Goal: Transaction & Acquisition: Purchase product/service

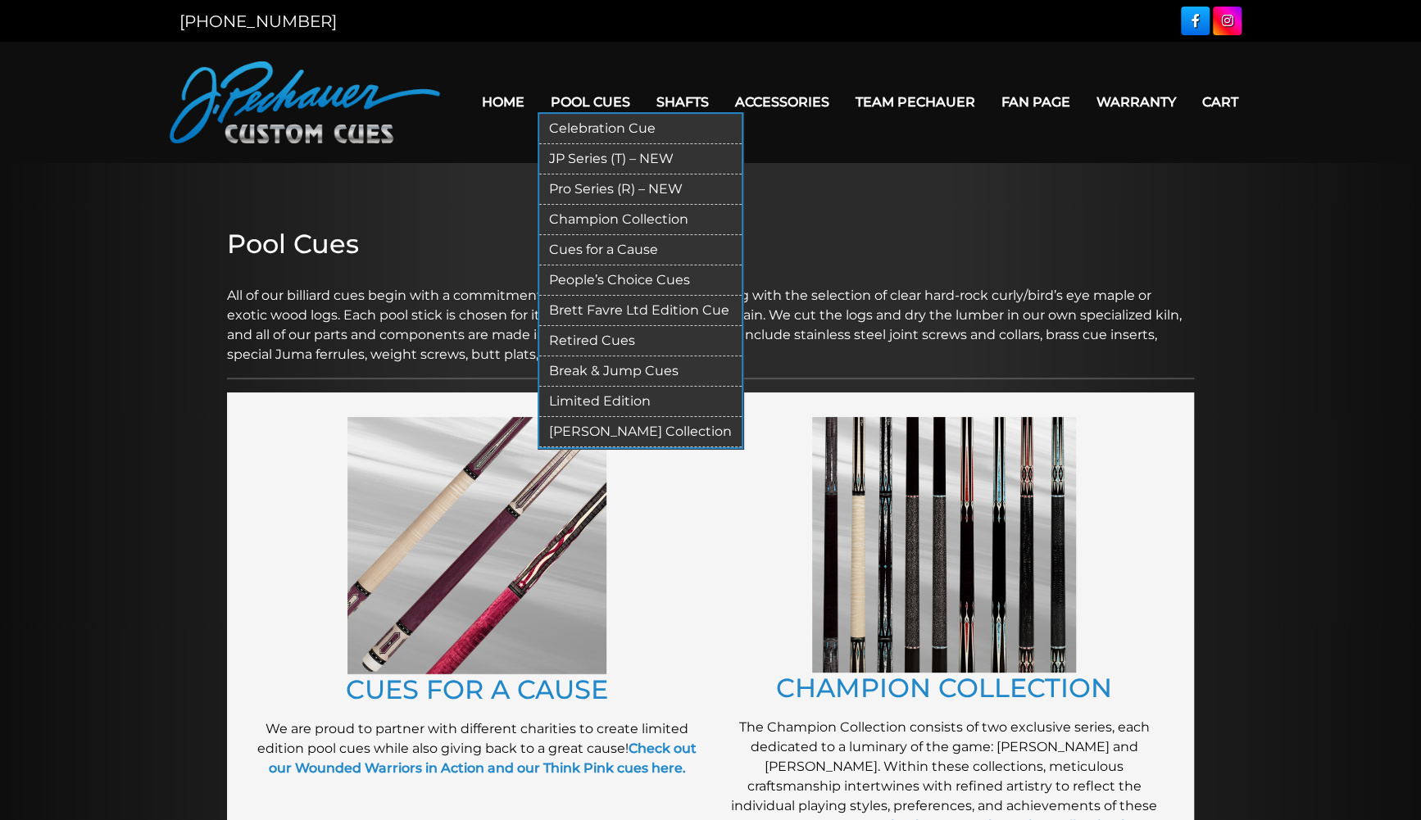
click at [571, 102] on link "Pool Cues" at bounding box center [591, 102] width 106 height 42
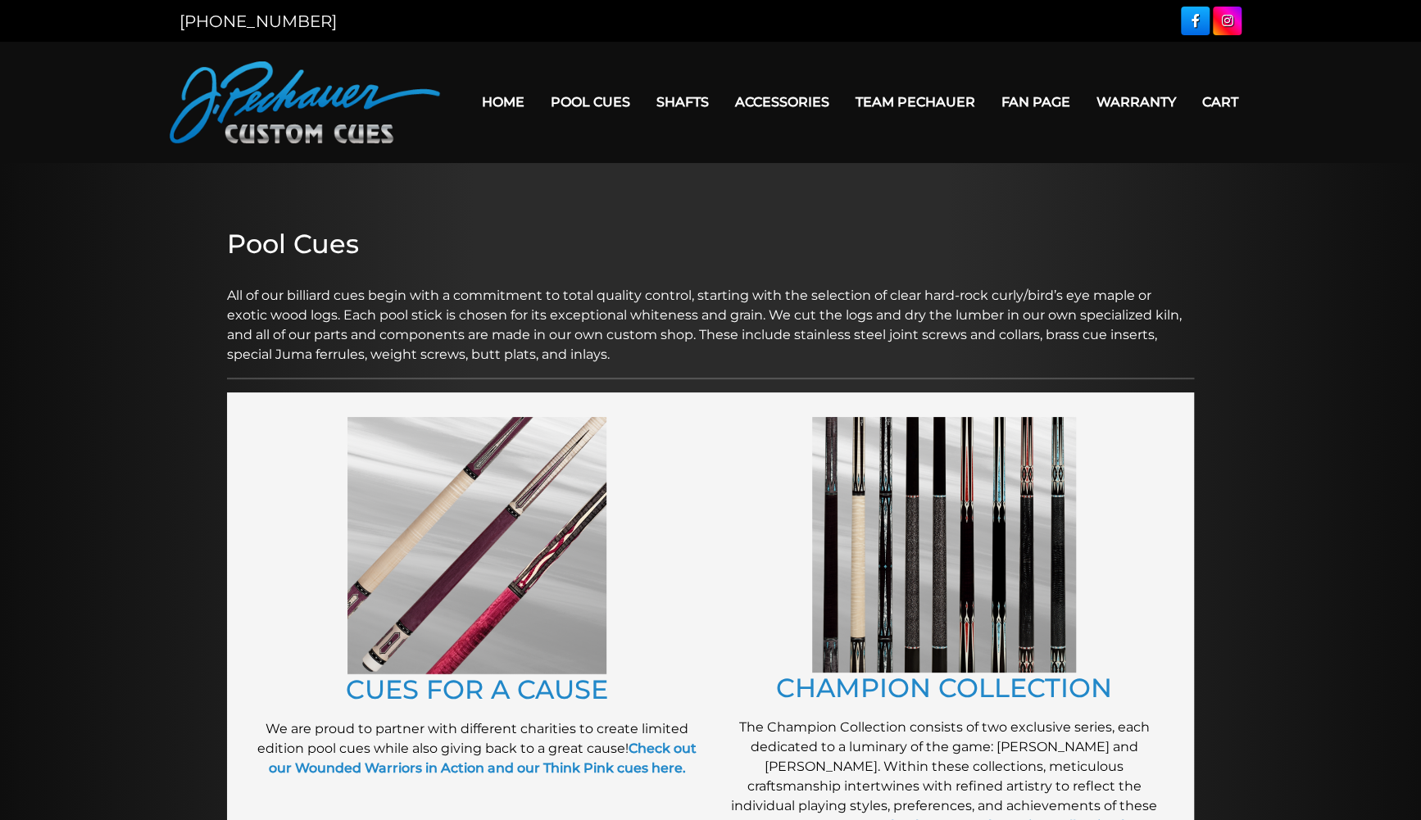
click at [314, 103] on img at bounding box center [305, 102] width 270 height 82
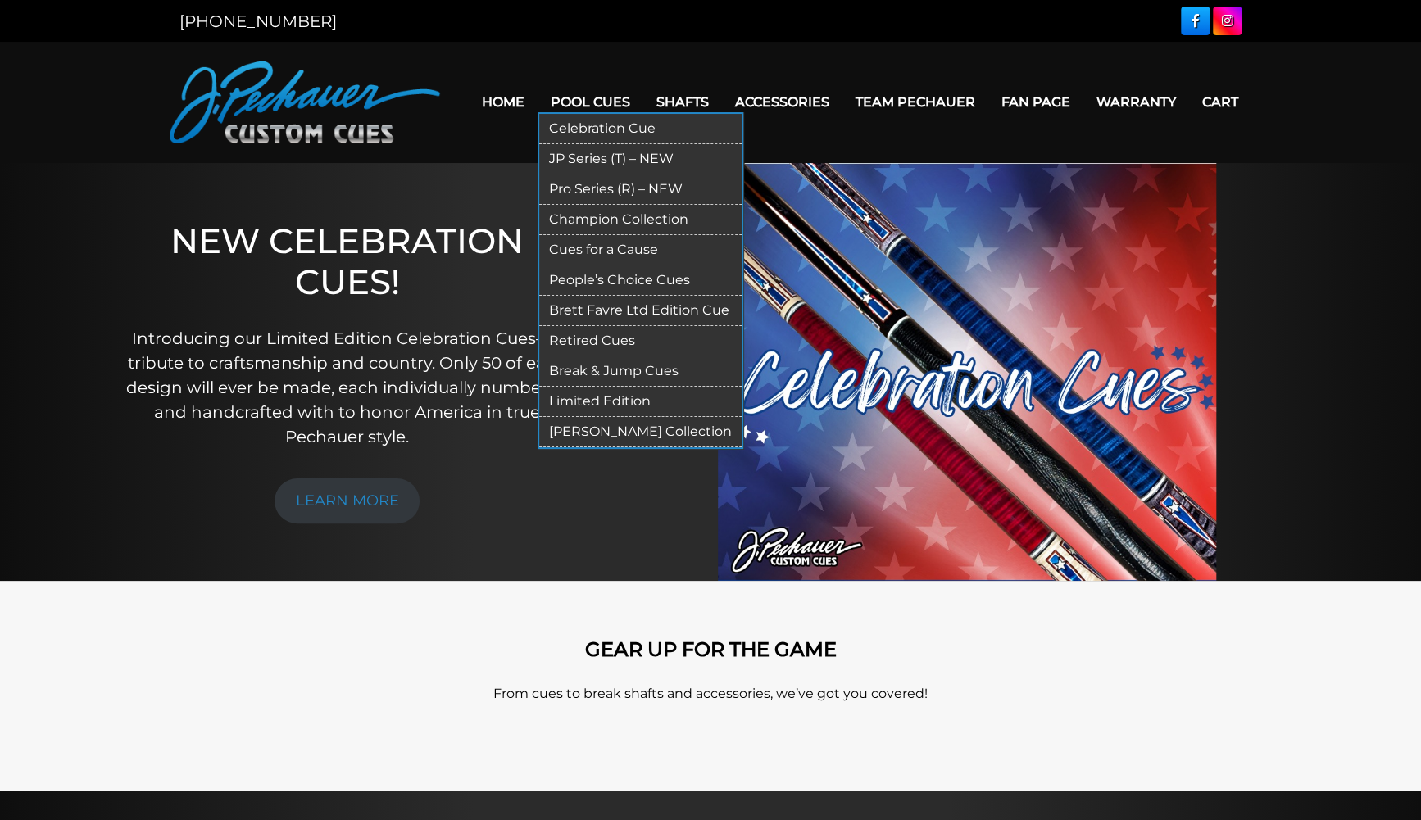
click at [582, 102] on link "Pool Cues" at bounding box center [591, 102] width 106 height 42
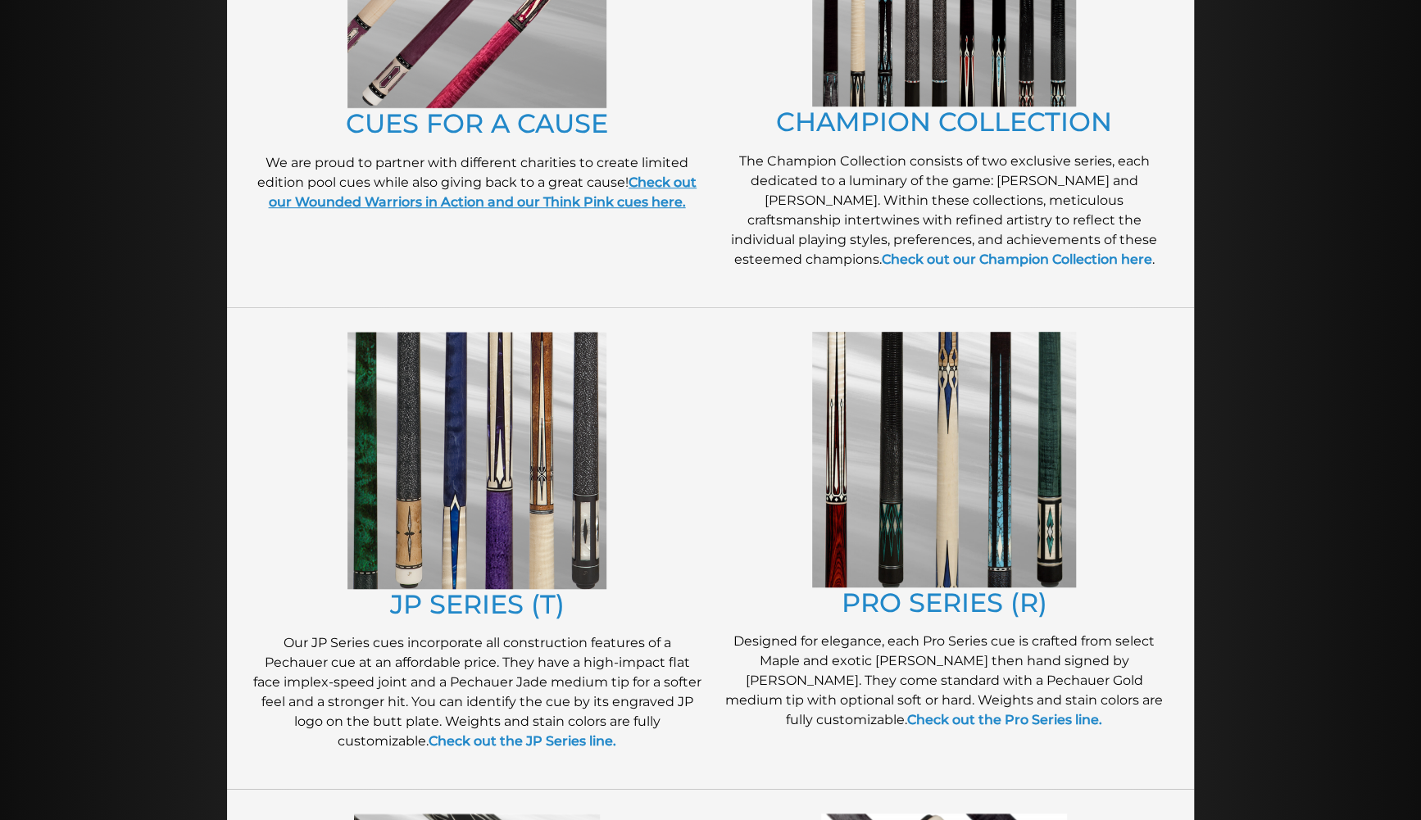
scroll to position [596, 0]
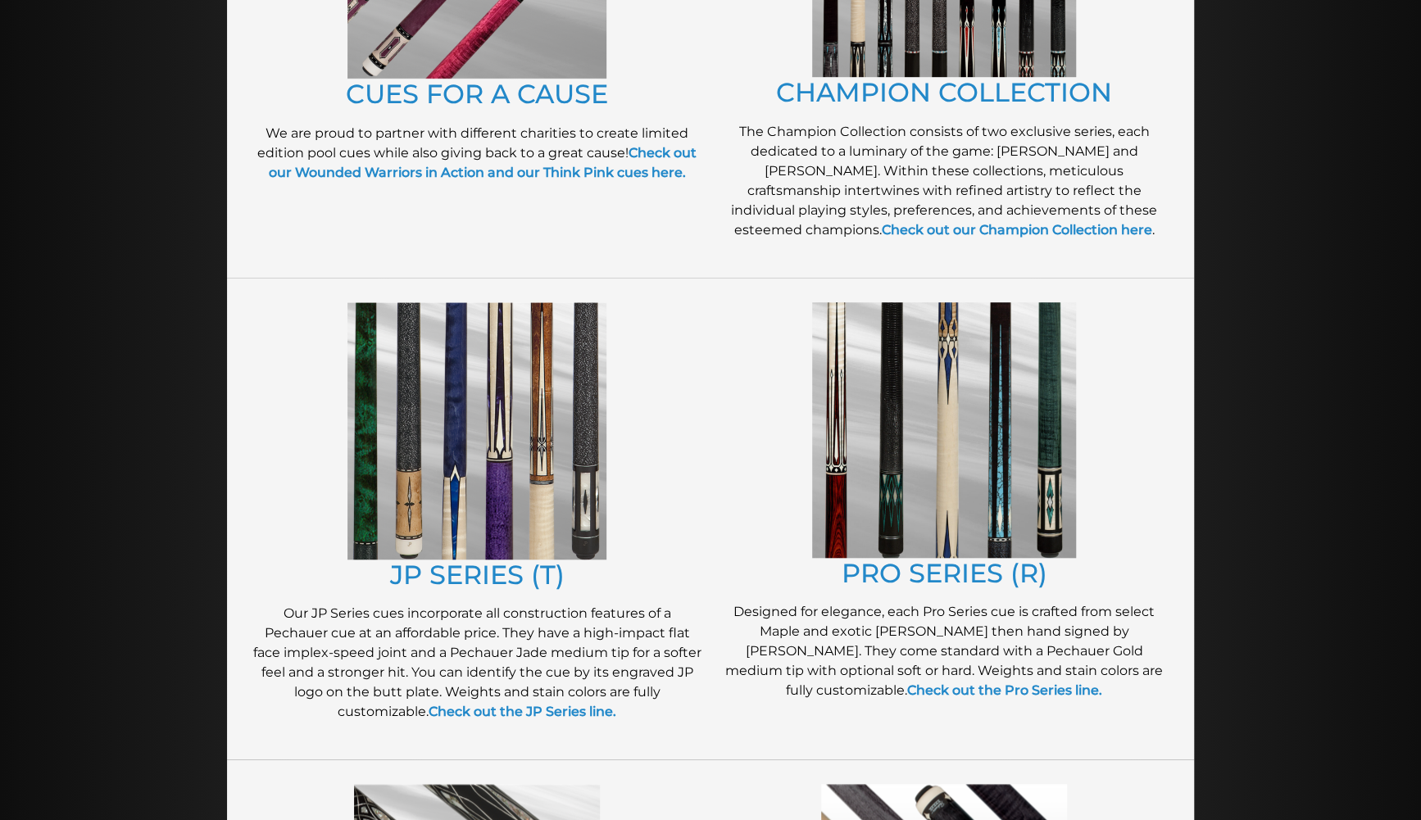
click at [539, 453] on img at bounding box center [476, 430] width 259 height 257
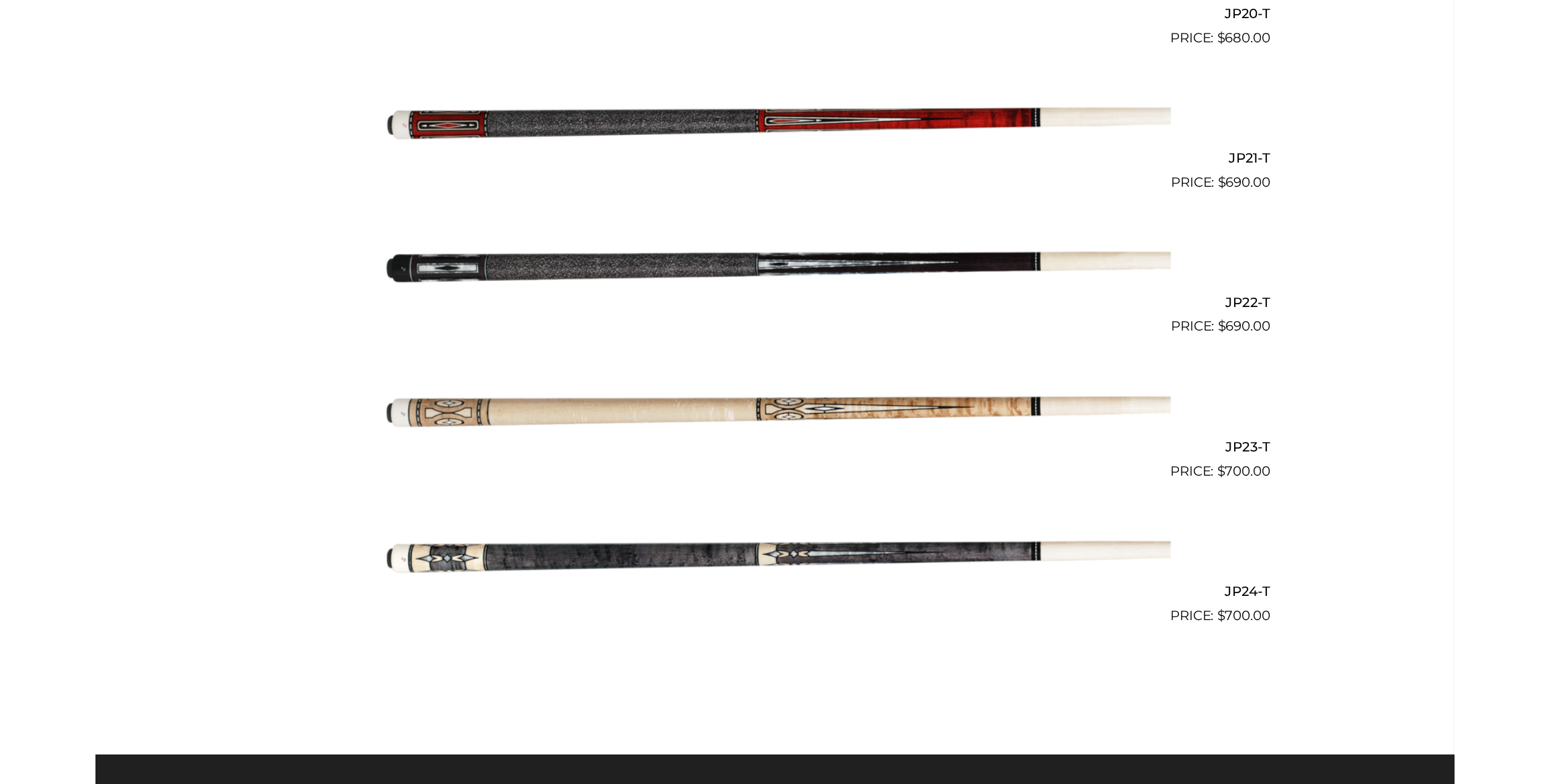
scroll to position [2870, 0]
